Goal: Check status: Check status

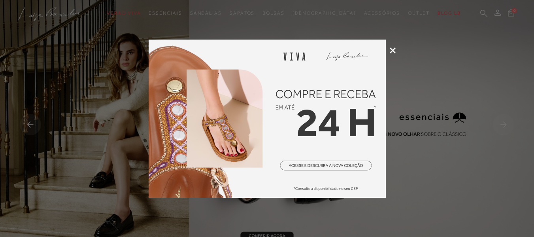
click at [396, 50] on div at bounding box center [267, 118] width 534 height 237
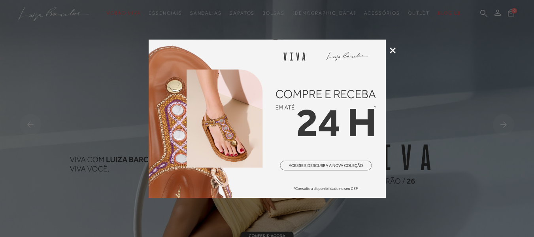
click at [392, 52] on icon at bounding box center [393, 50] width 6 height 6
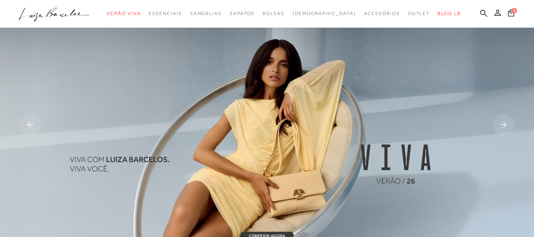
drag, startPoint x: 483, startPoint y: 13, endPoint x: 481, endPoint y: 26, distance: 13.3
click at [494, 13] on icon at bounding box center [497, 12] width 6 height 6
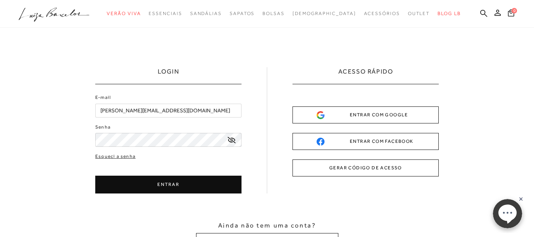
click at [180, 190] on button "ENTRAR" at bounding box center [168, 185] width 146 height 18
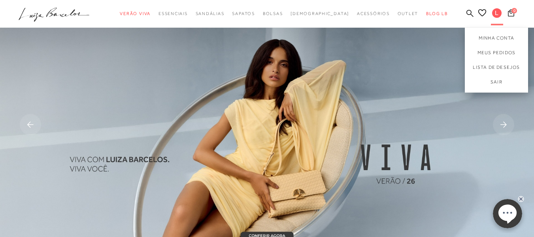
click at [492, 10] on span "L" at bounding box center [496, 12] width 9 height 9
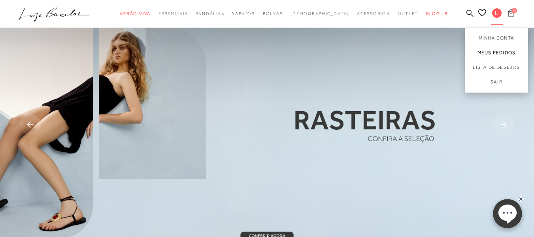
click at [482, 55] on link "Meus Pedidos" at bounding box center [496, 52] width 63 height 15
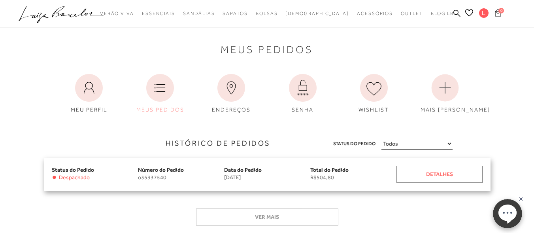
click at [431, 174] on div "Detalhes" at bounding box center [439, 174] width 86 height 17
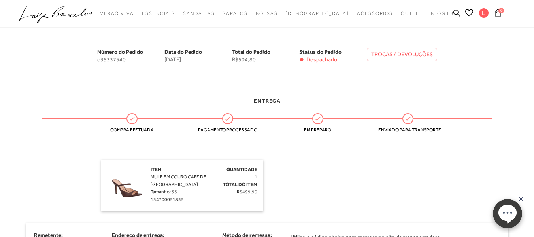
scroll to position [198, 0]
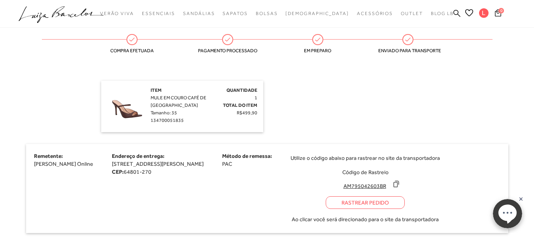
click at [405, 198] on div "Rastrear Pedido" at bounding box center [365, 202] width 79 height 13
click at [400, 183] on icon at bounding box center [396, 184] width 8 height 8
click at [405, 202] on div "Rastrear Pedido" at bounding box center [365, 202] width 79 height 13
